Goal: Obtain resource: Download file/media

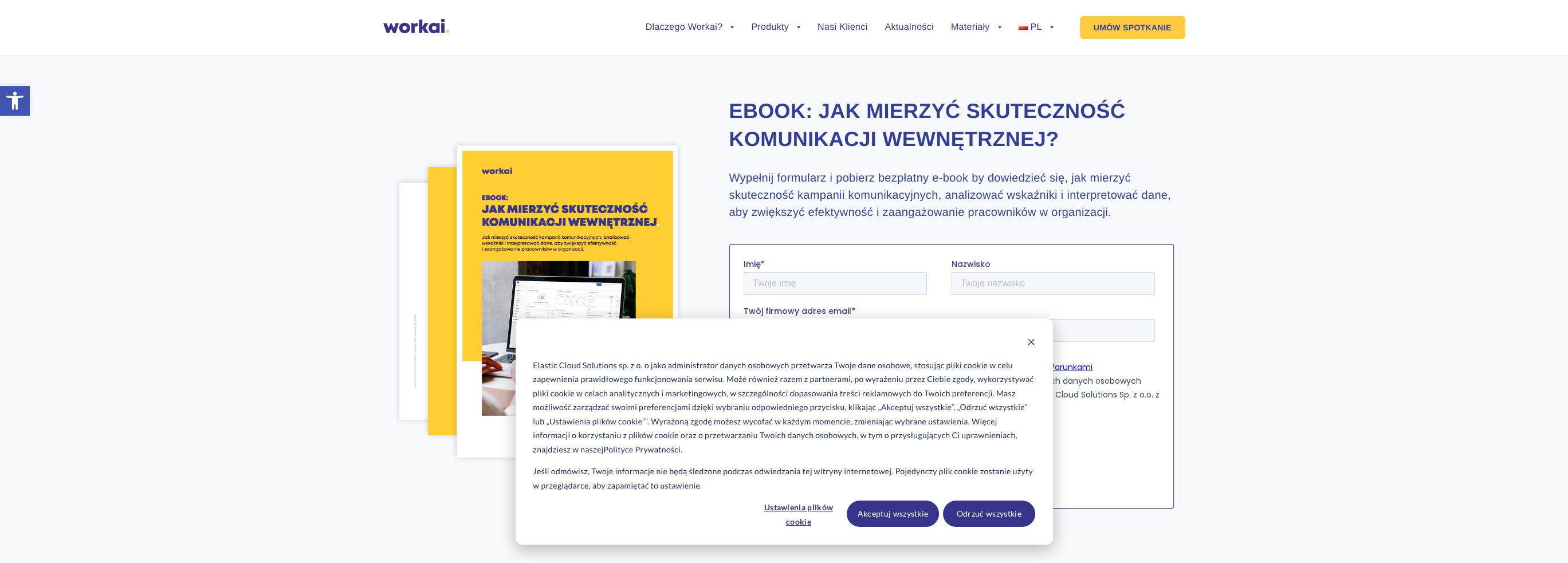
click at [1024, 343] on div "Cookie banner" at bounding box center [784, 343] width 502 height 14
drag, startPoint x: 1029, startPoint y: 336, endPoint x: 287, endPoint y: 61, distance: 791.3
click at [1029, 336] on button "Dismiss cookie banner" at bounding box center [1031, 343] width 8 height 14
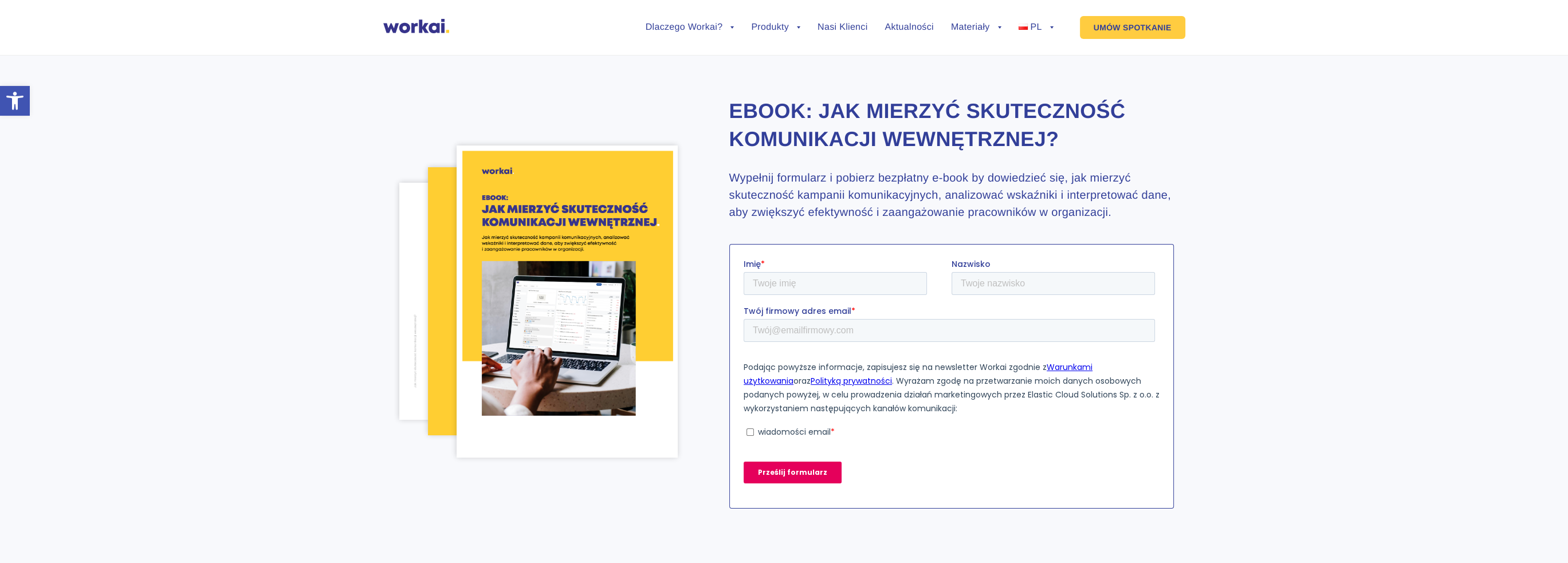
click at [787, 270] on label "Imię *" at bounding box center [847, 264] width 208 height 11
click at [787, 272] on input "Imię *" at bounding box center [834, 283] width 183 height 23
click at [811, 281] on input "Imię *" at bounding box center [834, 283] width 183 height 23
type input "[PERSON_NAME]"
click at [985, 292] on input "Nazwisko" at bounding box center [1053, 283] width 204 height 23
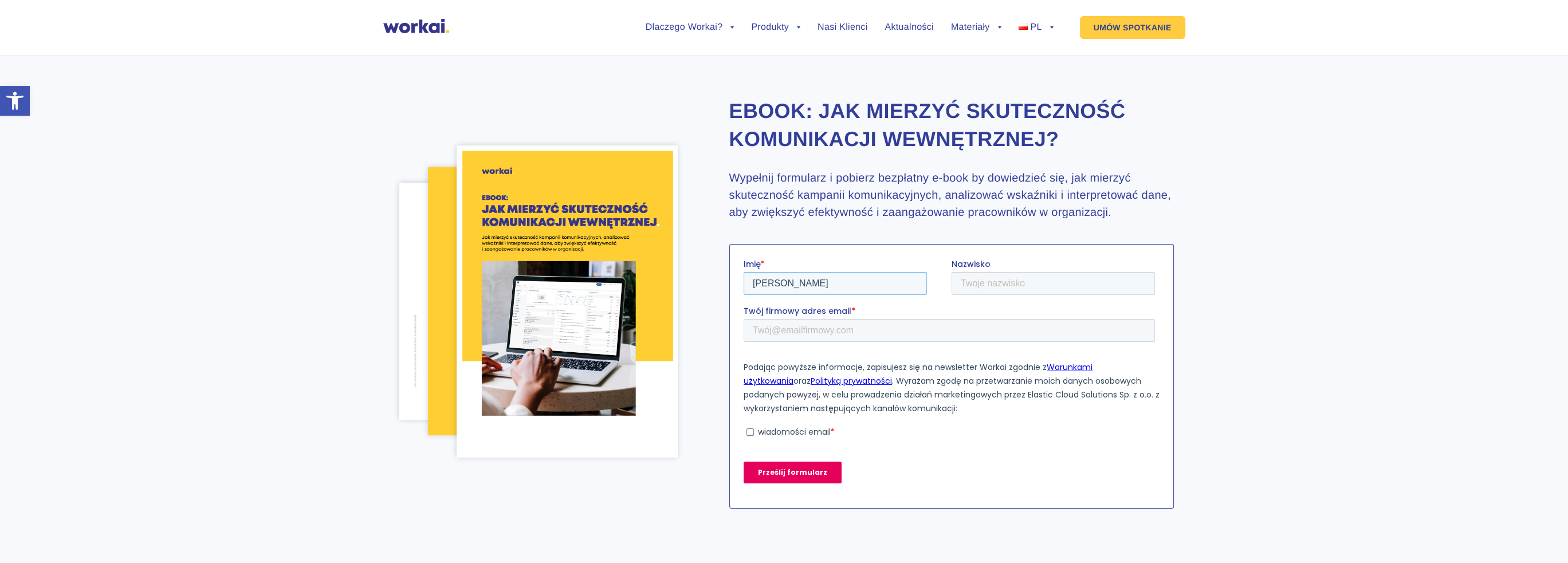
click at [863, 287] on input "[PERSON_NAME]" at bounding box center [834, 283] width 183 height 23
click at [1021, 285] on input "Nazwisko" at bounding box center [1053, 283] width 204 height 23
type input "[PERSON_NAME]"
drag, startPoint x: 848, startPoint y: 334, endPoint x: 867, endPoint y: 337, distance: 19.2
click at [848, 334] on input "Twój firmowy adres email *" at bounding box center [948, 330] width 411 height 23
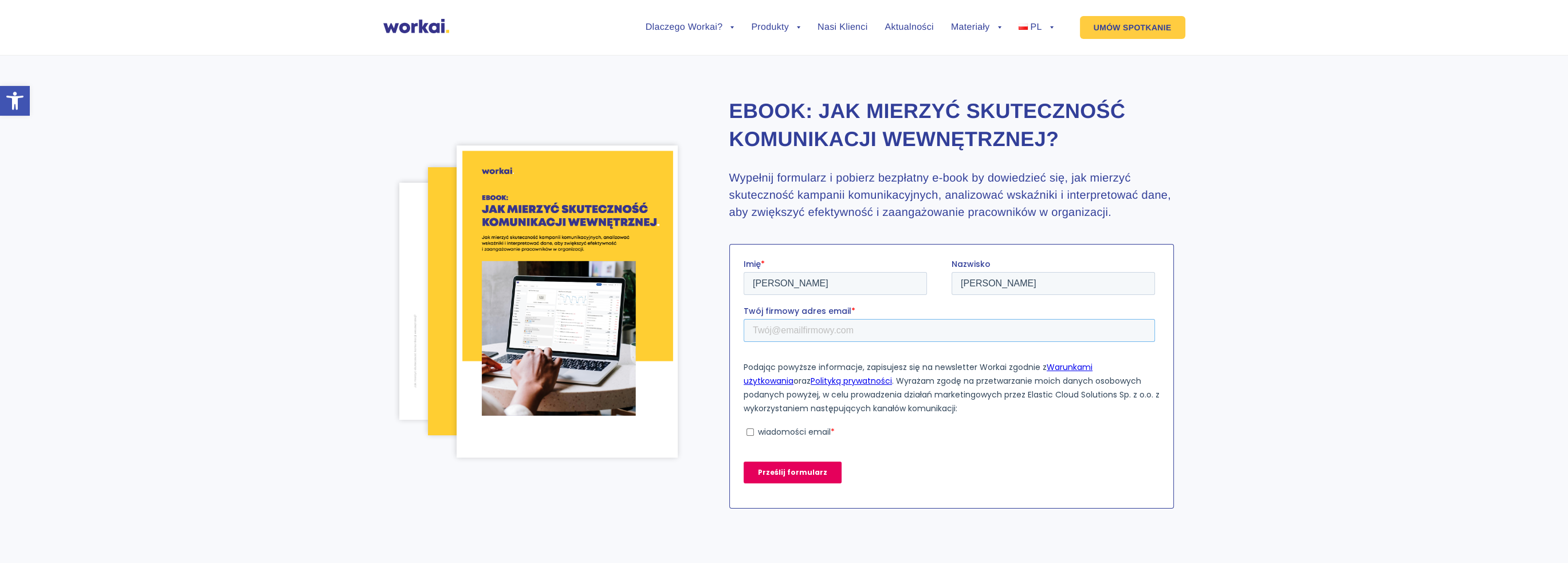
type input "[EMAIL_ADDRESS][DOMAIN_NAME]"
click at [753, 430] on label "wiadomości email *" at bounding box center [950, 432] width 409 height 10
click at [753, 430] on input "wiadomości email *" at bounding box center [750, 432] width 7 height 7
checkbox input "true"
click at [796, 478] on input "Prześlij formularz" at bounding box center [791, 472] width 98 height 22
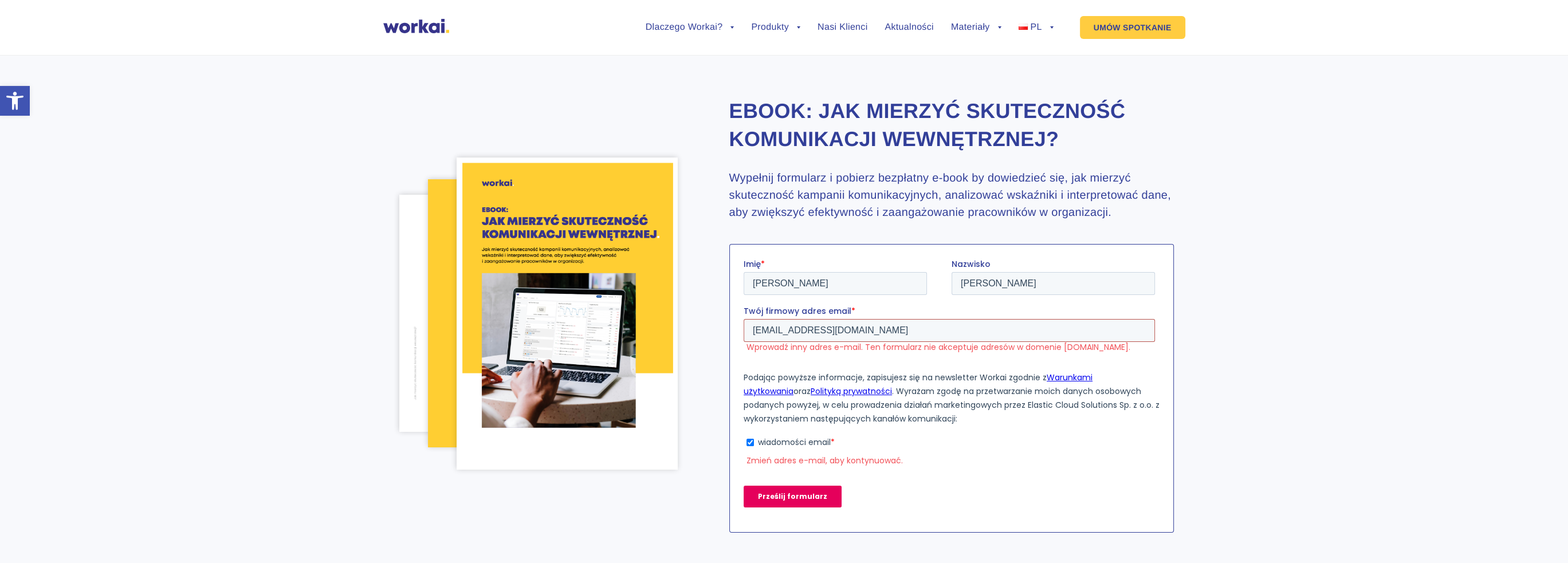
click at [905, 335] on input "[EMAIL_ADDRESS][DOMAIN_NAME]" at bounding box center [948, 330] width 411 height 23
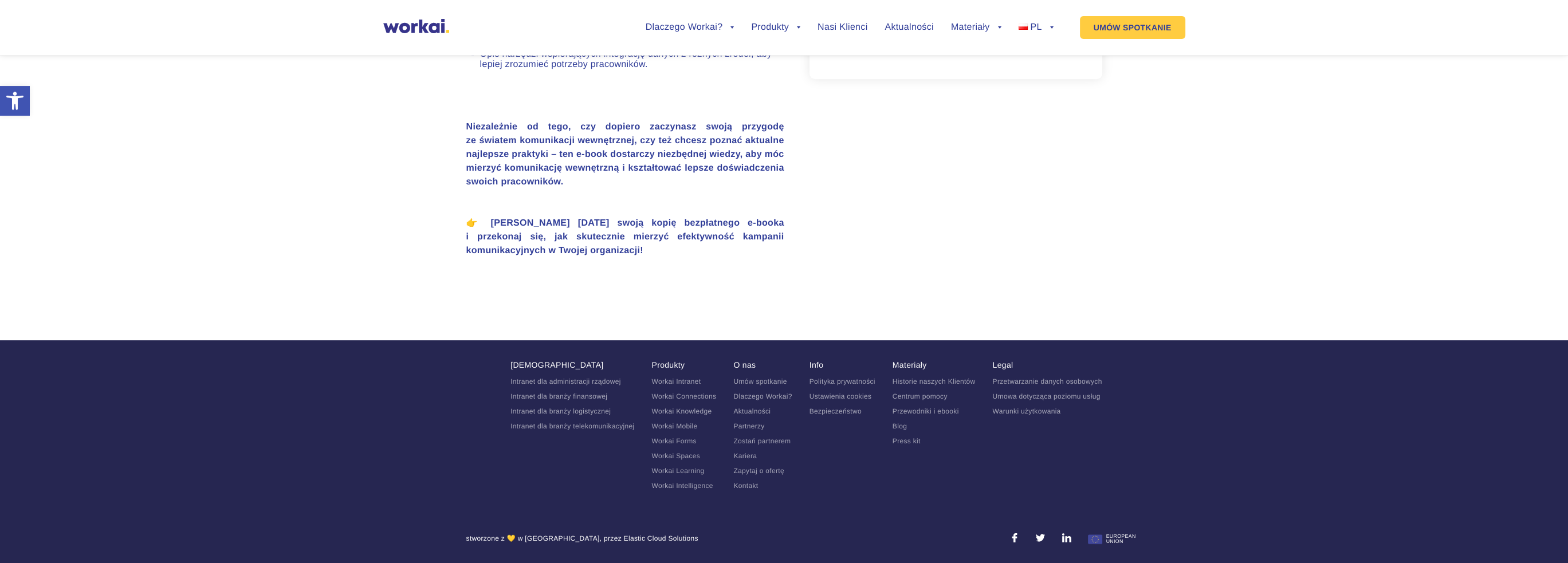
scroll to position [777, 0]
